Goal: Task Accomplishment & Management: Use online tool/utility

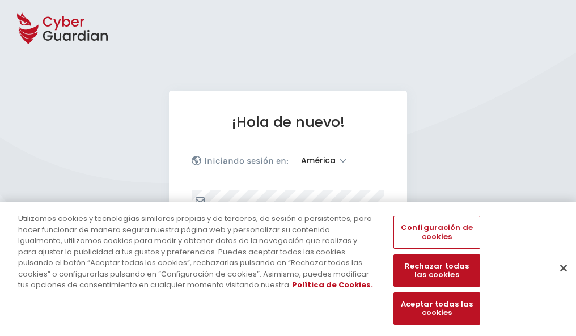
select select "América"
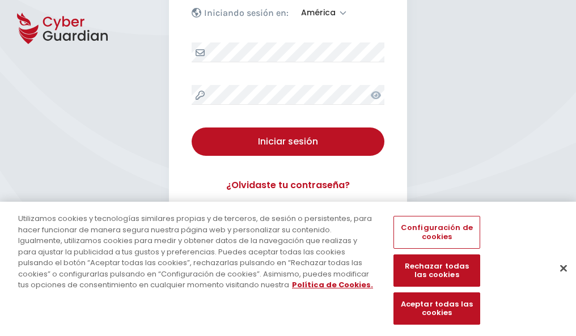
click at [557, 280] on button "Cerrar" at bounding box center [563, 267] width 25 height 25
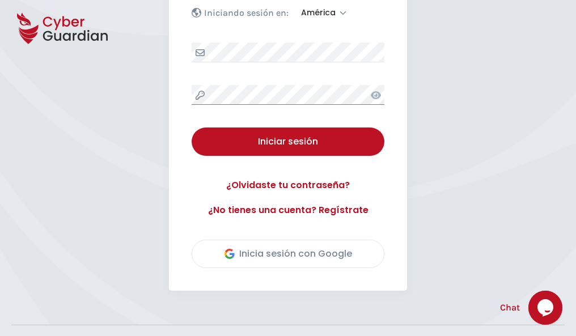
scroll to position [257, 0]
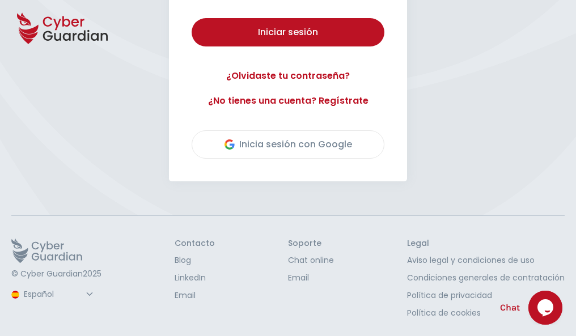
click at [191, 18] on button "Iniciar sesión" at bounding box center [287, 32] width 193 height 28
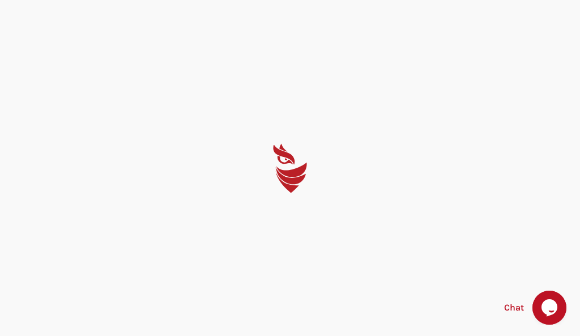
select select "English"
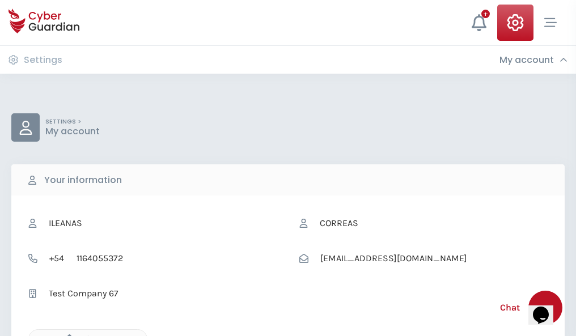
click at [66, 335] on icon "button" at bounding box center [67, 339] width 10 height 10
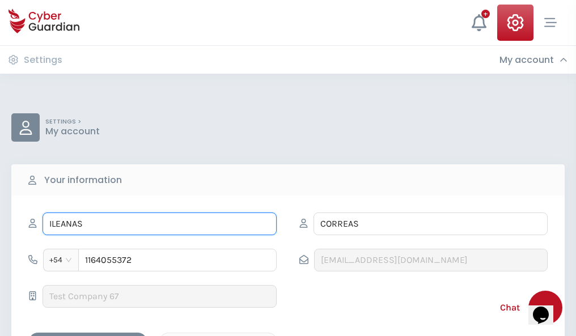
click at [159, 224] on input "ILEANAS" at bounding box center [159, 223] width 234 height 23
type input "I"
type input "José Manuel"
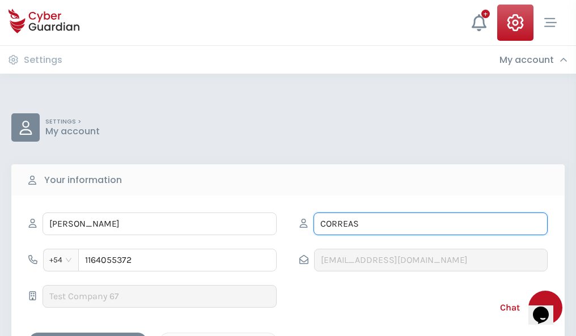
click at [430, 224] on input "CORREAS" at bounding box center [430, 223] width 234 height 23
type input "C"
type input "Bastida"
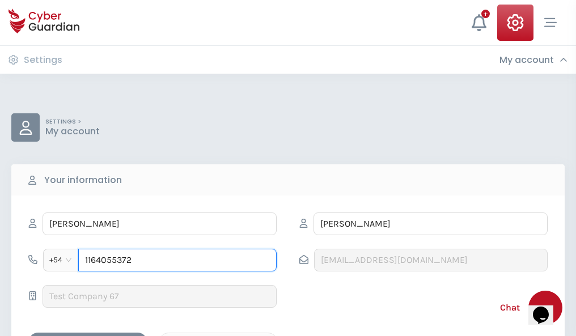
click at [177, 260] on input "1164055372" at bounding box center [177, 260] width 198 height 23
type input "1"
type input "4947189788"
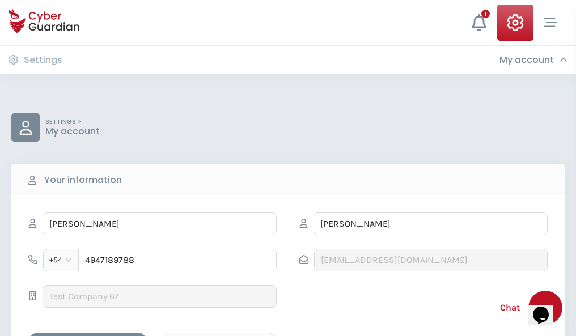
click at [218, 335] on div "Cancel" at bounding box center [218, 342] width 101 height 14
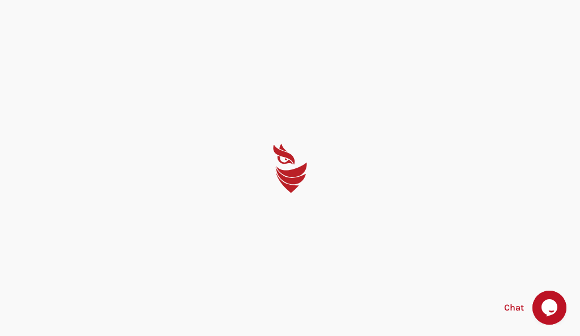
select select "English"
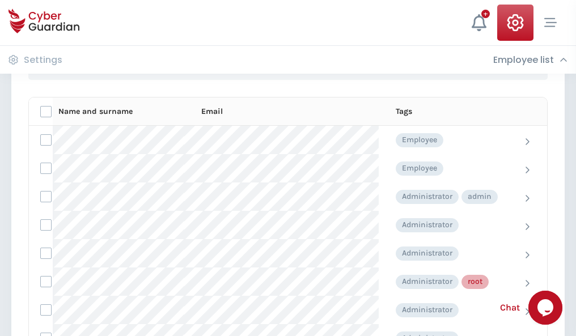
scroll to position [570, 0]
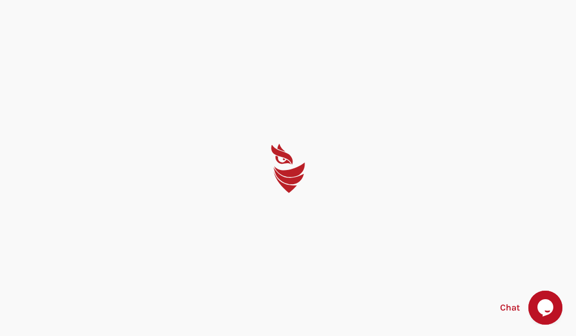
select select "English"
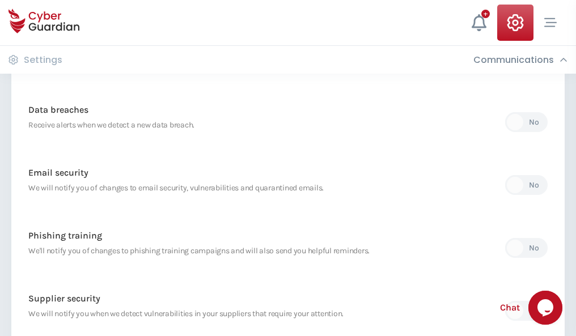
scroll to position [596, 0]
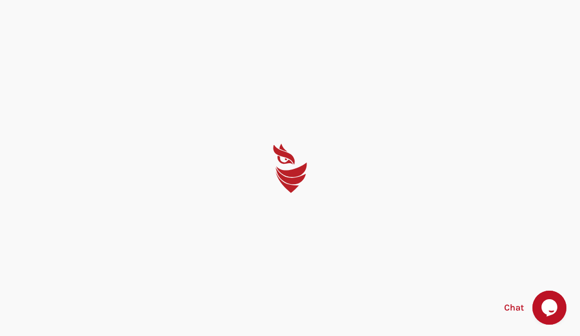
select select "English"
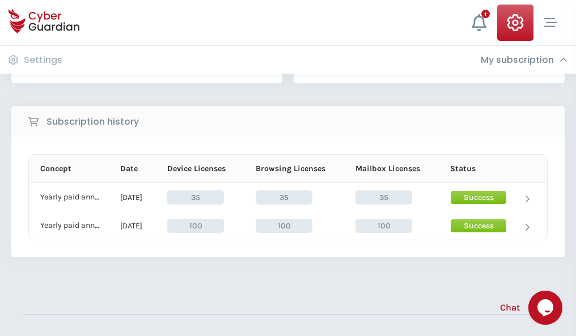
scroll to position [316, 0]
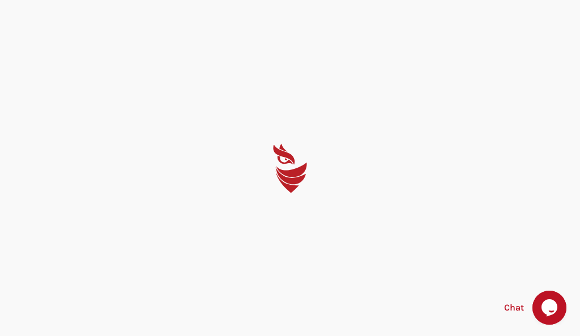
select select "English"
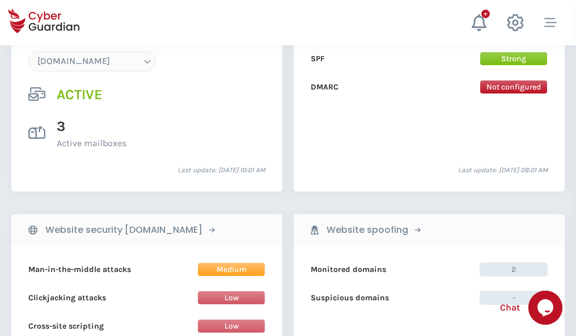
scroll to position [1207, 0]
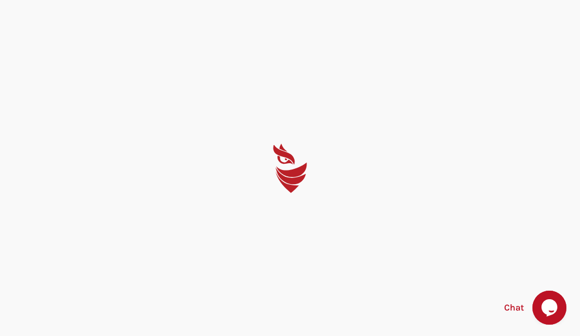
select select "English"
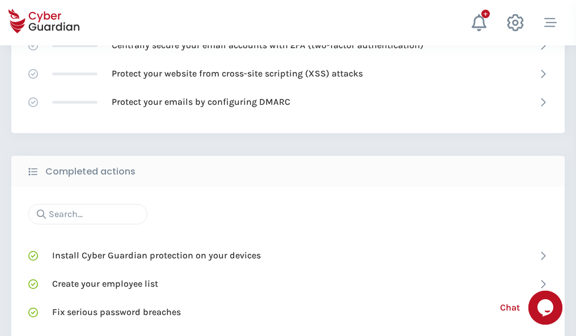
scroll to position [755, 0]
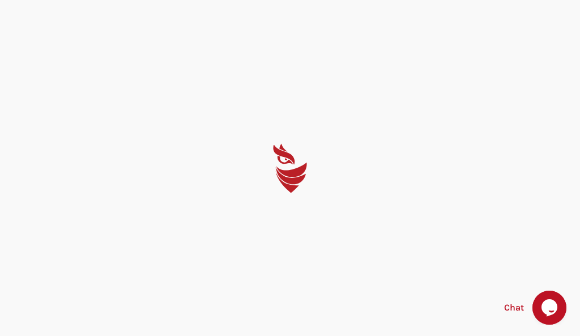
select select "English"
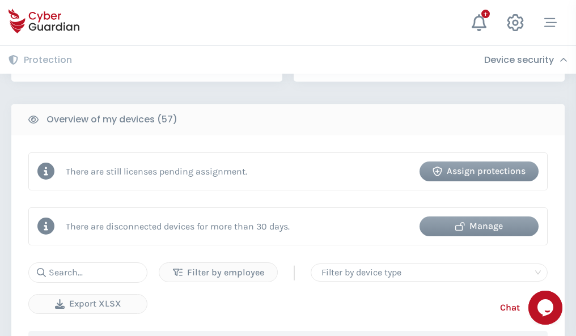
scroll to position [1098, 0]
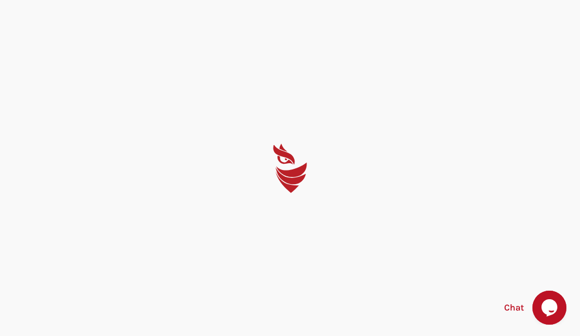
select select "English"
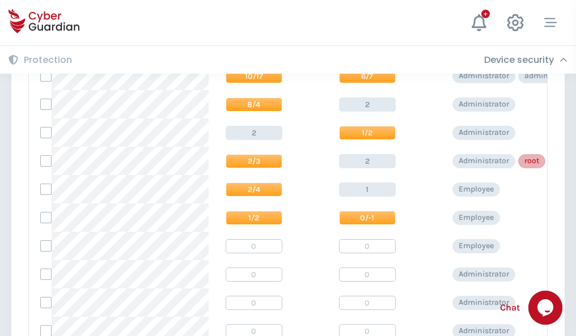
scroll to position [571, 0]
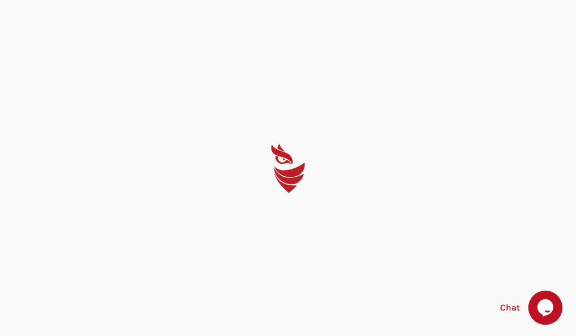
select select "English"
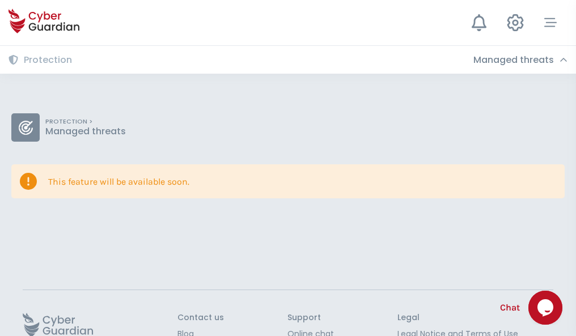
scroll to position [74, 0]
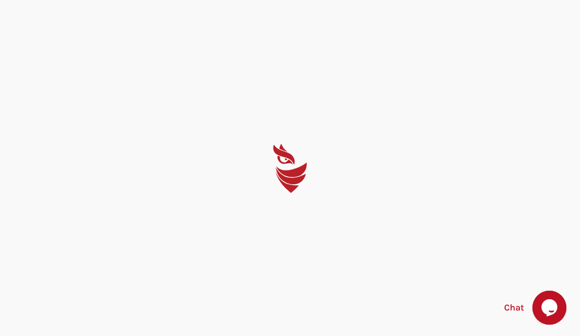
select select "English"
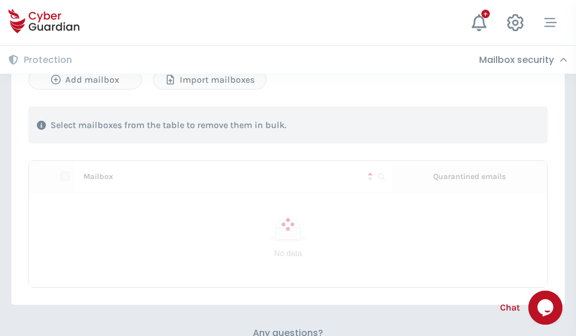
scroll to position [485, 0]
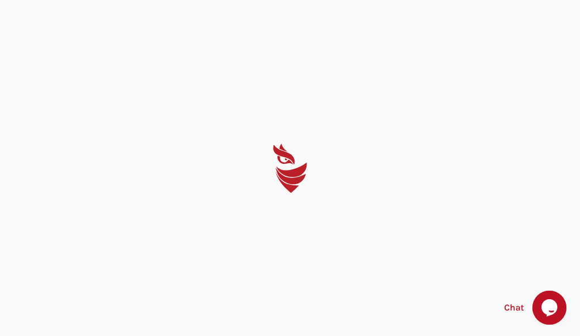
select select "English"
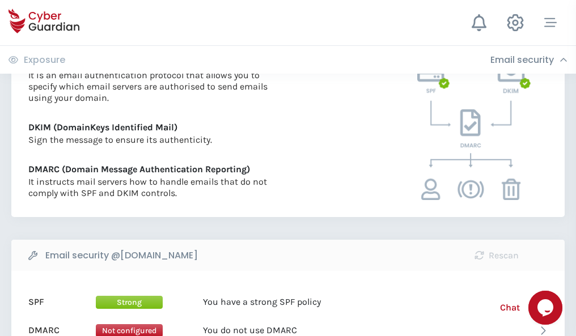
scroll to position [611, 0]
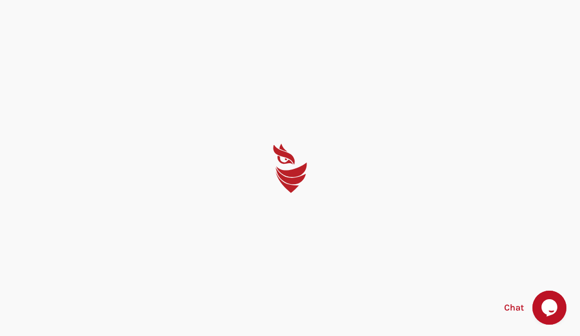
select select "English"
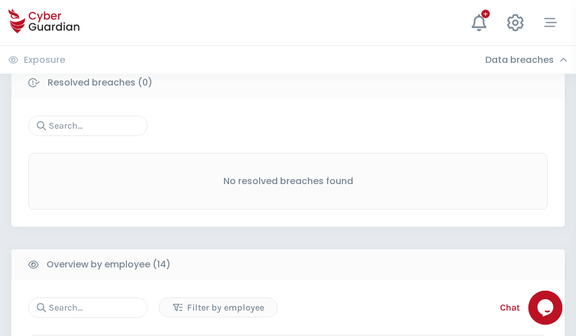
scroll to position [1023, 0]
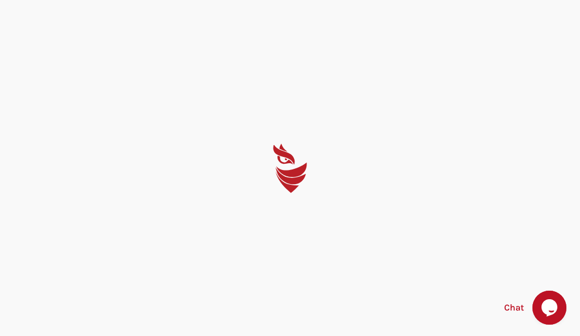
select select "English"
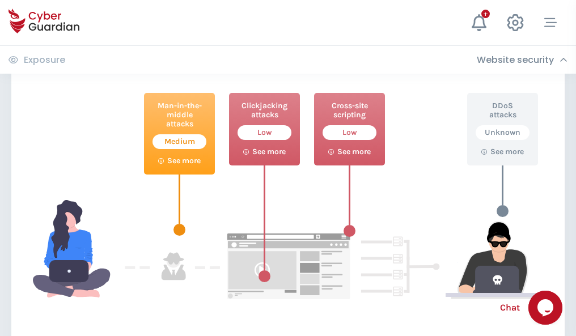
scroll to position [617, 0]
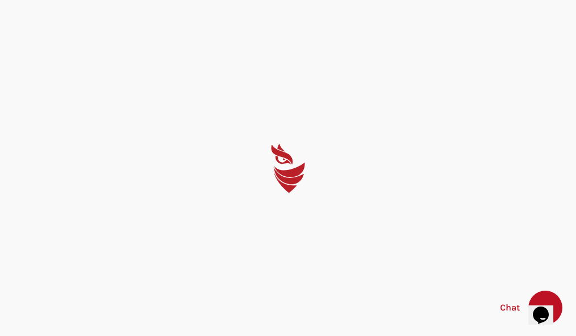
select select "English"
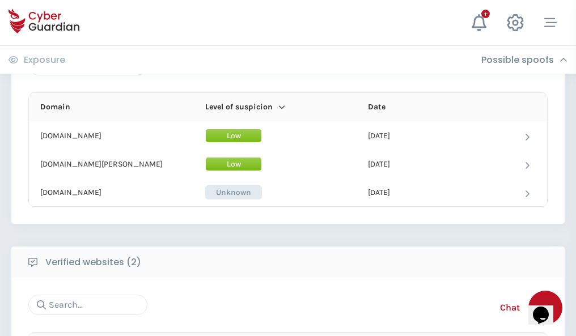
scroll to position [680, 0]
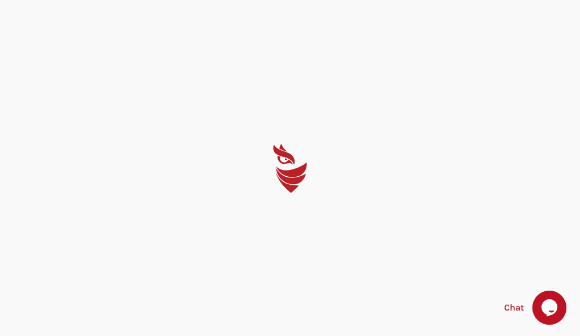
select select "English"
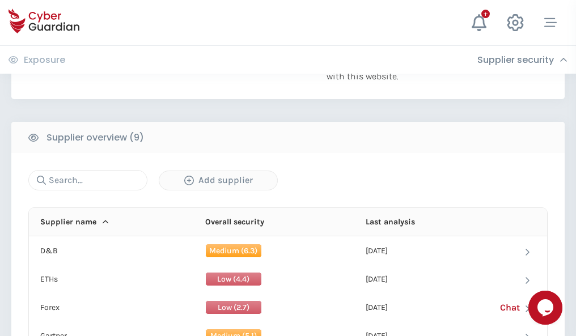
scroll to position [790, 0]
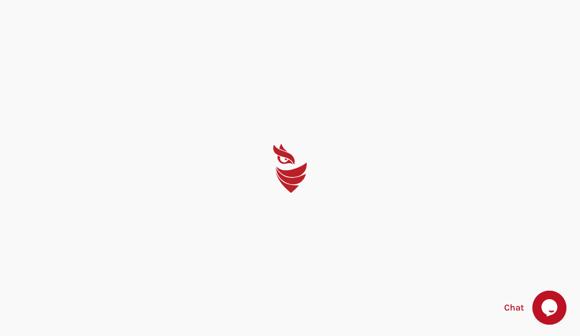
select select "English"
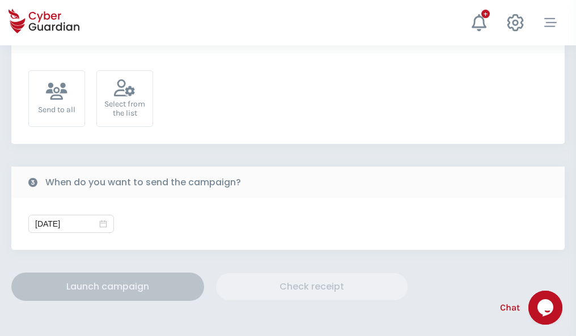
scroll to position [415, 0]
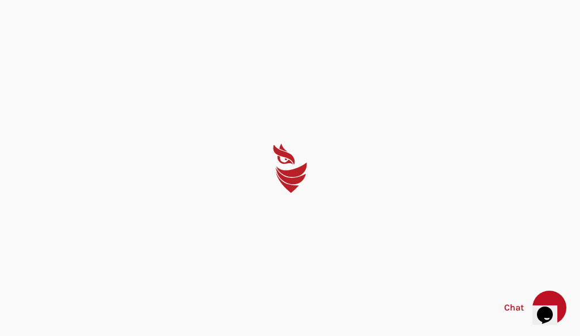
select select "English"
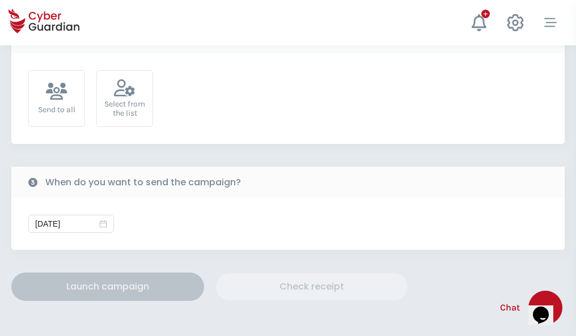
scroll to position [415, 0]
